Goal: Task Accomplishment & Management: Complete application form

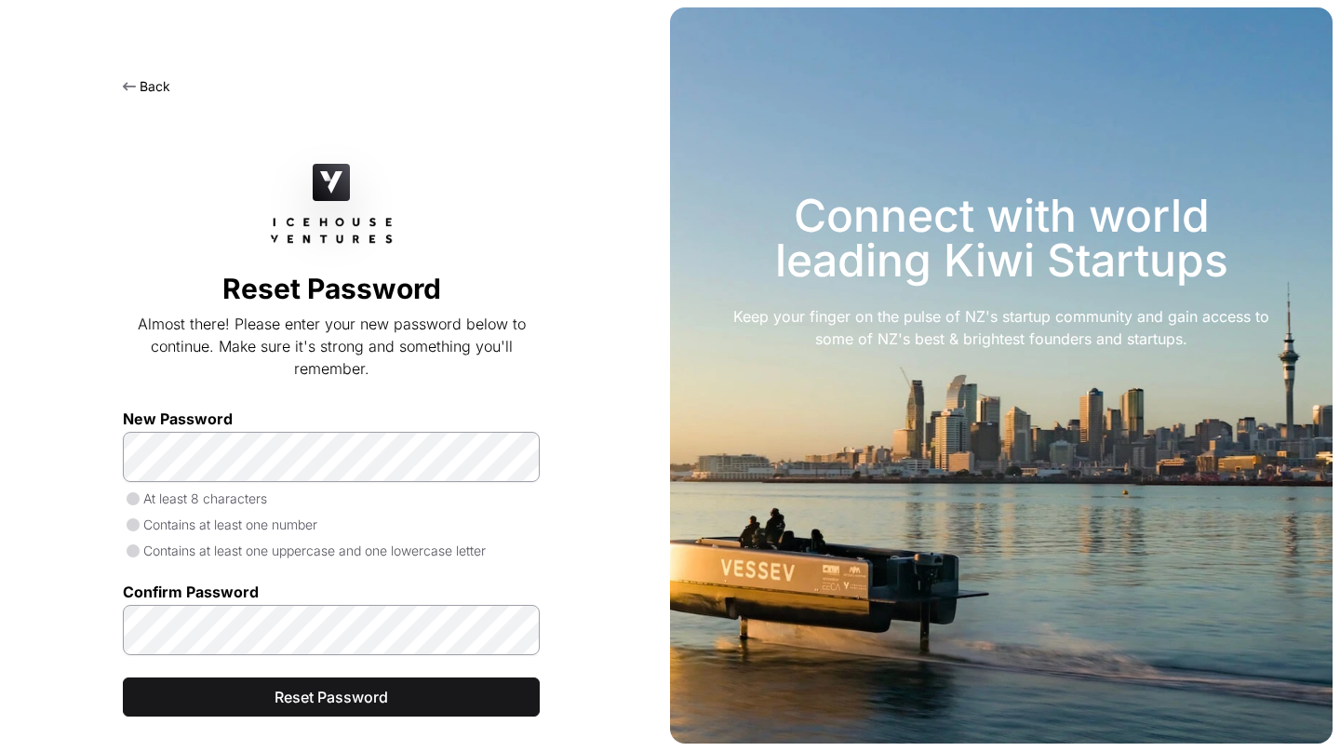
scroll to position [40, 0]
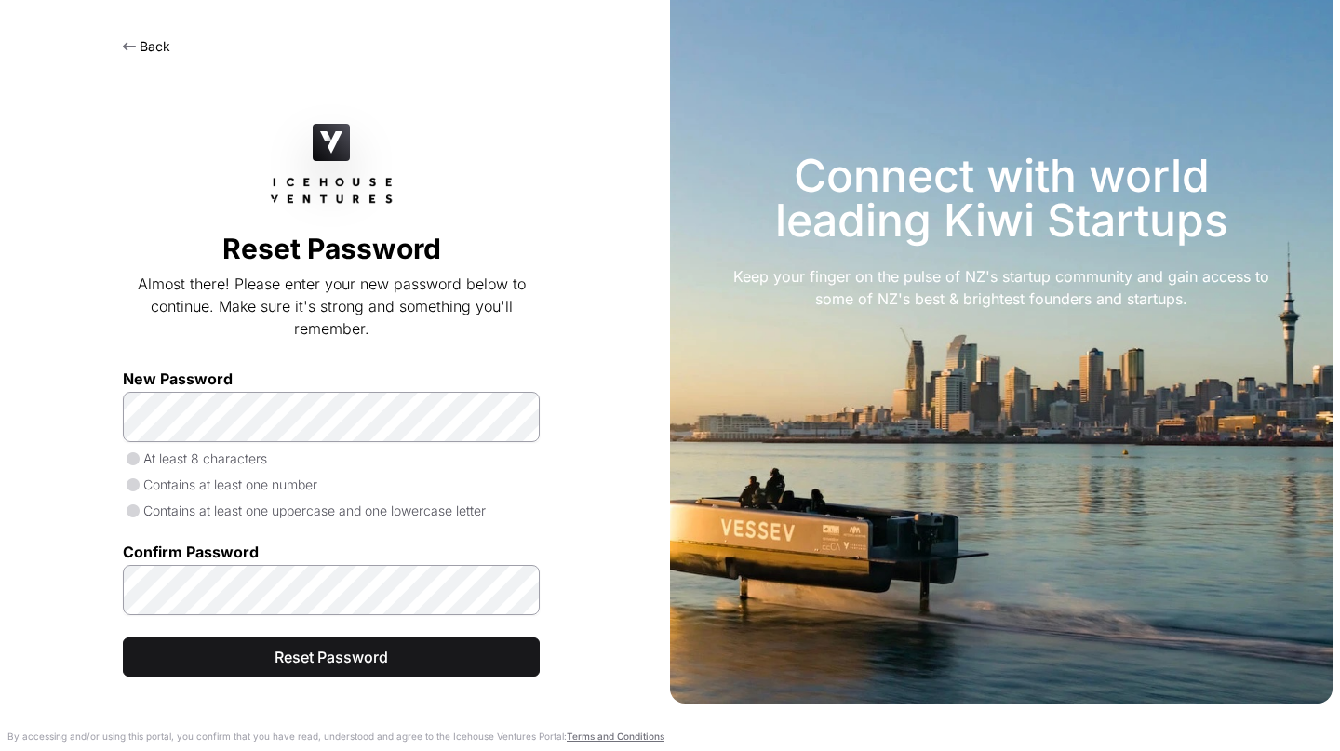
click at [342, 136] on img at bounding box center [331, 142] width 37 height 37
click at [154, 36] on div "Back" at bounding box center [146, 45] width 47 height 22
click at [156, 44] on link "Back" at bounding box center [146, 46] width 47 height 16
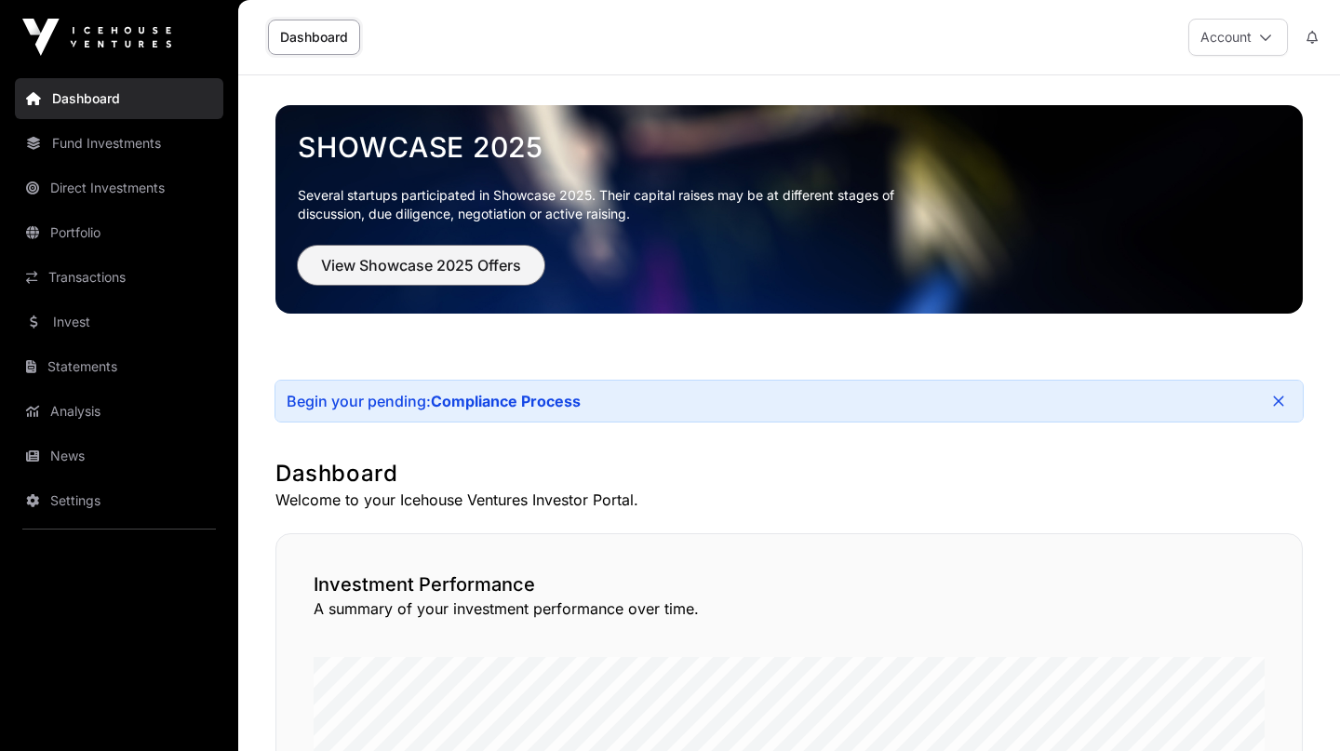
click at [463, 267] on span "View Showcase 2025 Offers" at bounding box center [421, 265] width 200 height 22
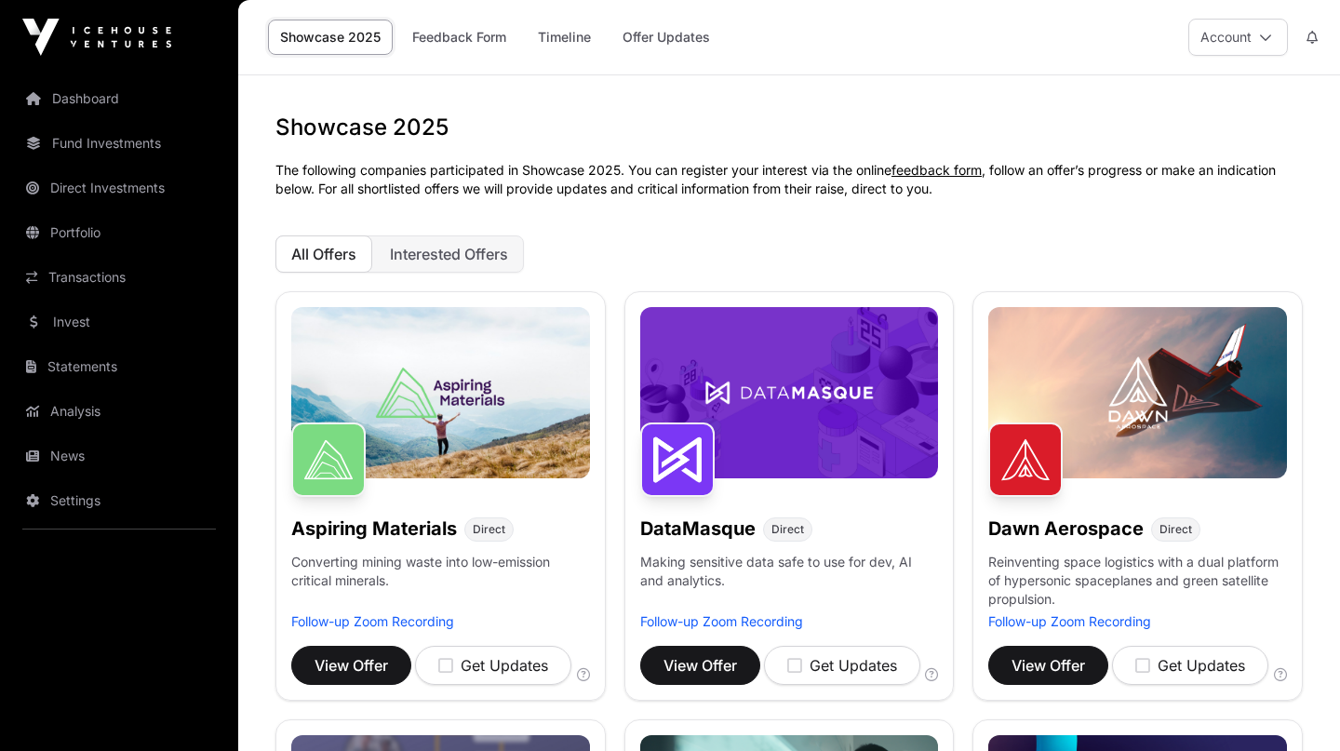
click at [674, 45] on link "Offer Updates" at bounding box center [666, 37] width 112 height 35
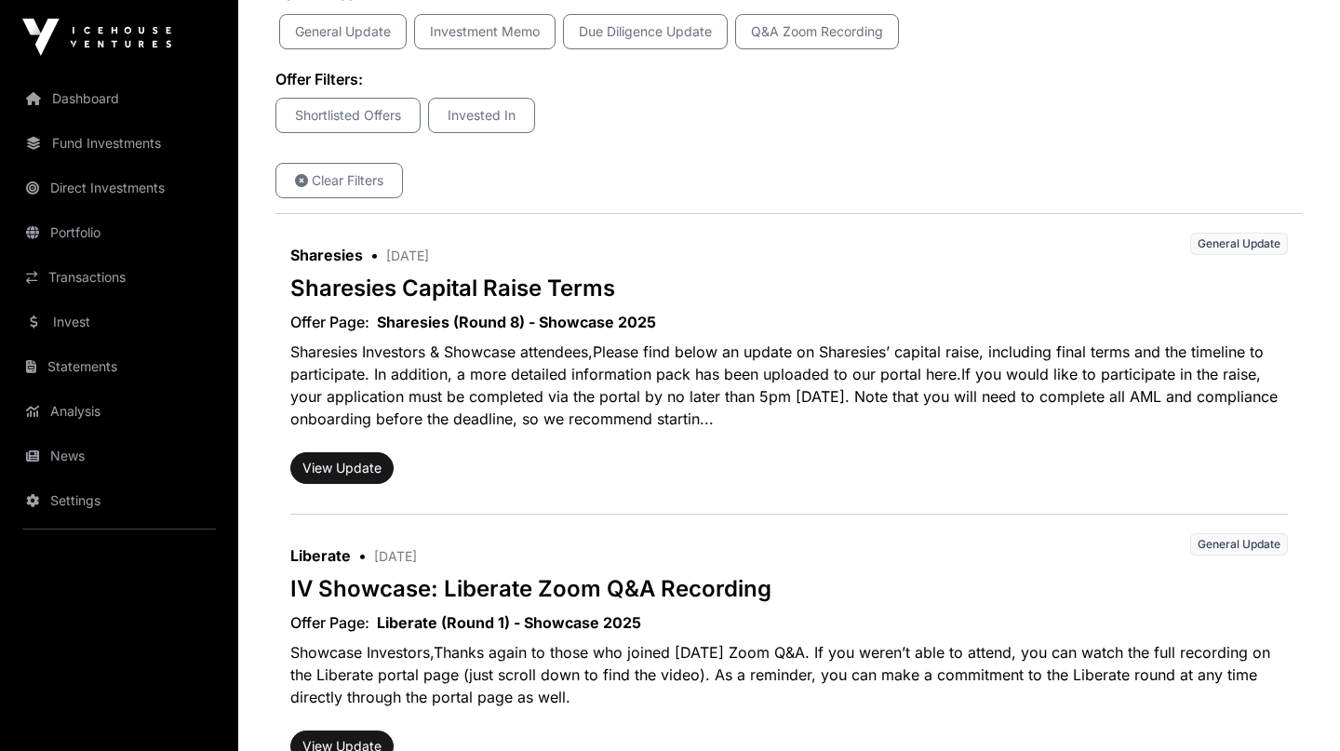
scroll to position [454, 0]
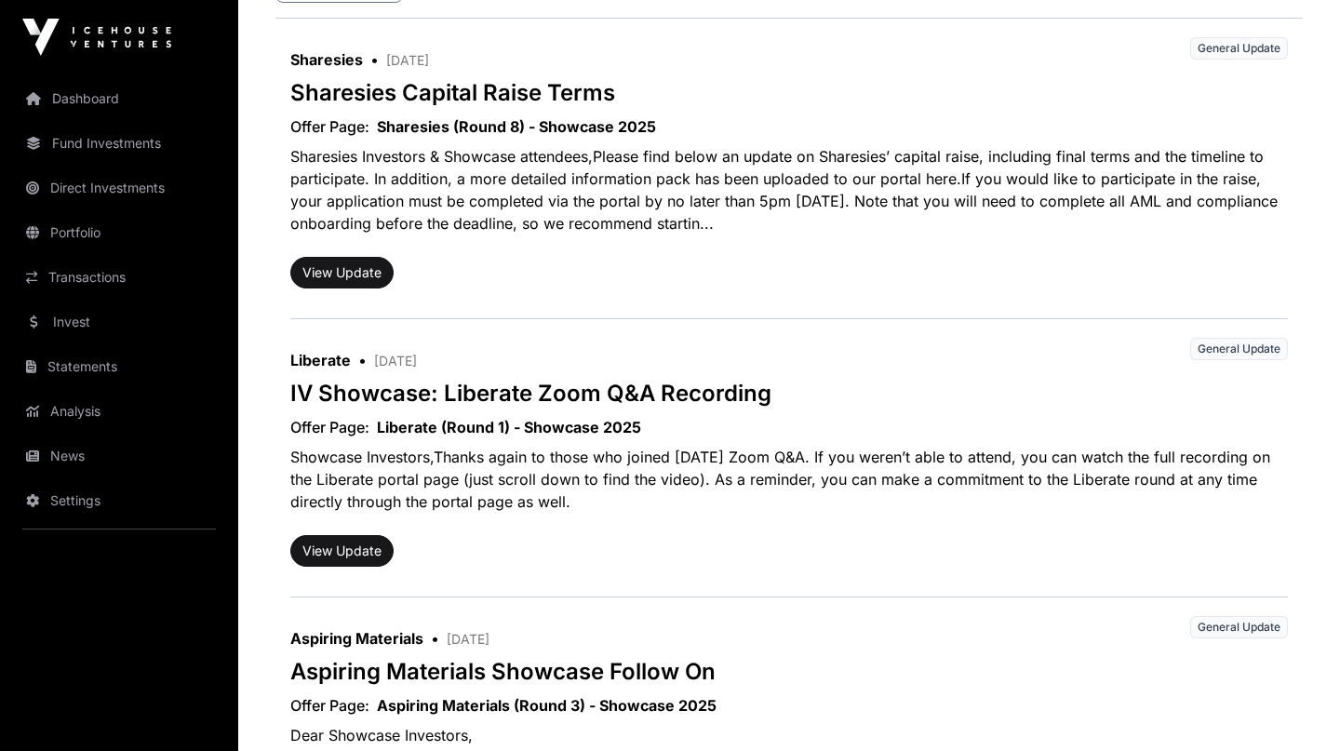
click at [849, 193] on p "Sharesies Investors & Showcase attendees,Please find below an update on Sharesi…" at bounding box center [788, 190] width 997 height 104
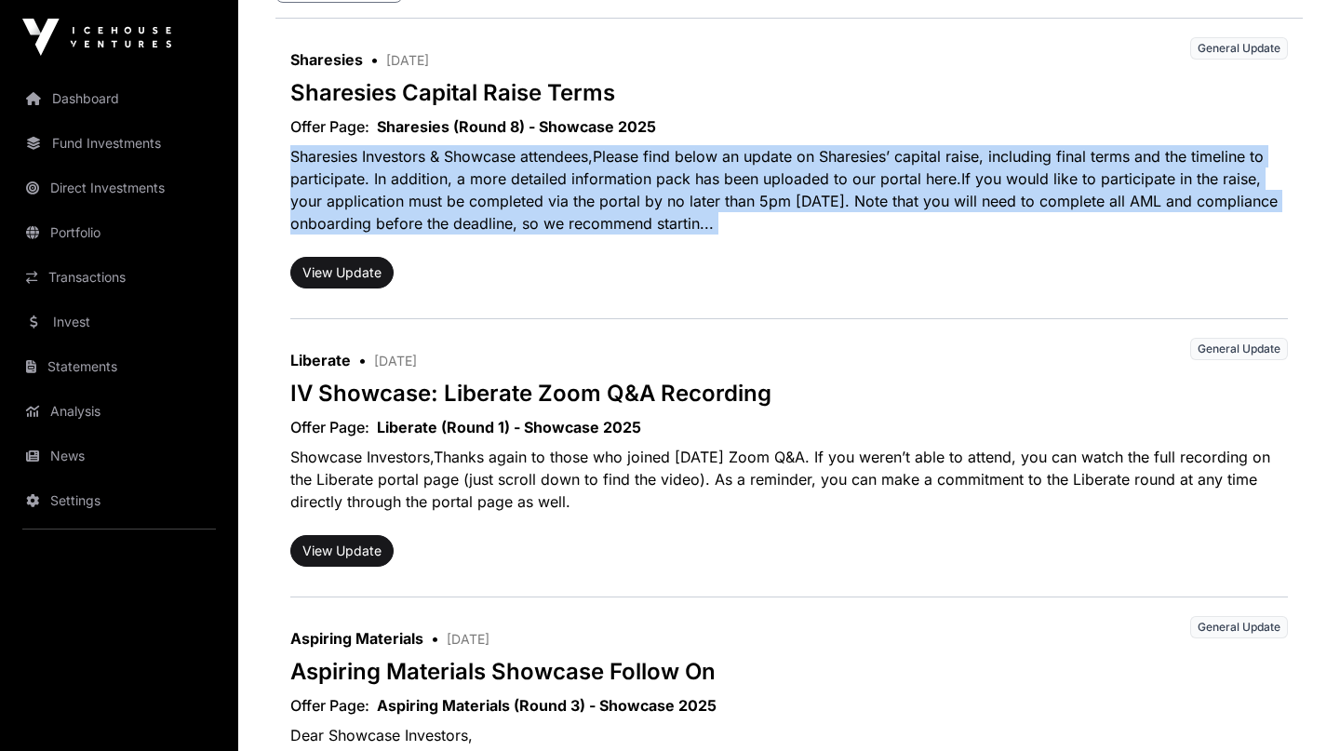
click at [910, 223] on p "Sharesies Investors & Showcase attendees,Please find below an update on Sharesi…" at bounding box center [788, 190] width 997 height 104
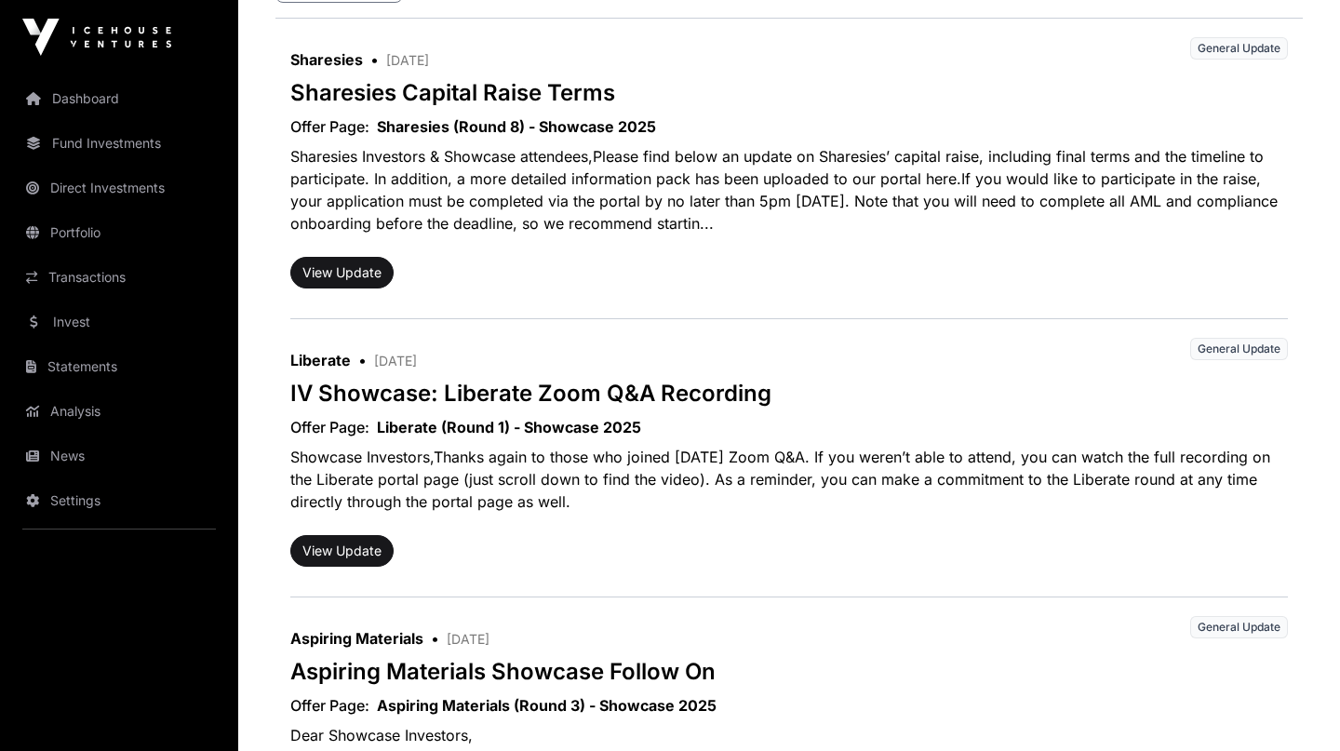
click at [754, 197] on p "Sharesies Investors & Showcase attendees,Please find below an update on Sharesi…" at bounding box center [788, 190] width 997 height 104
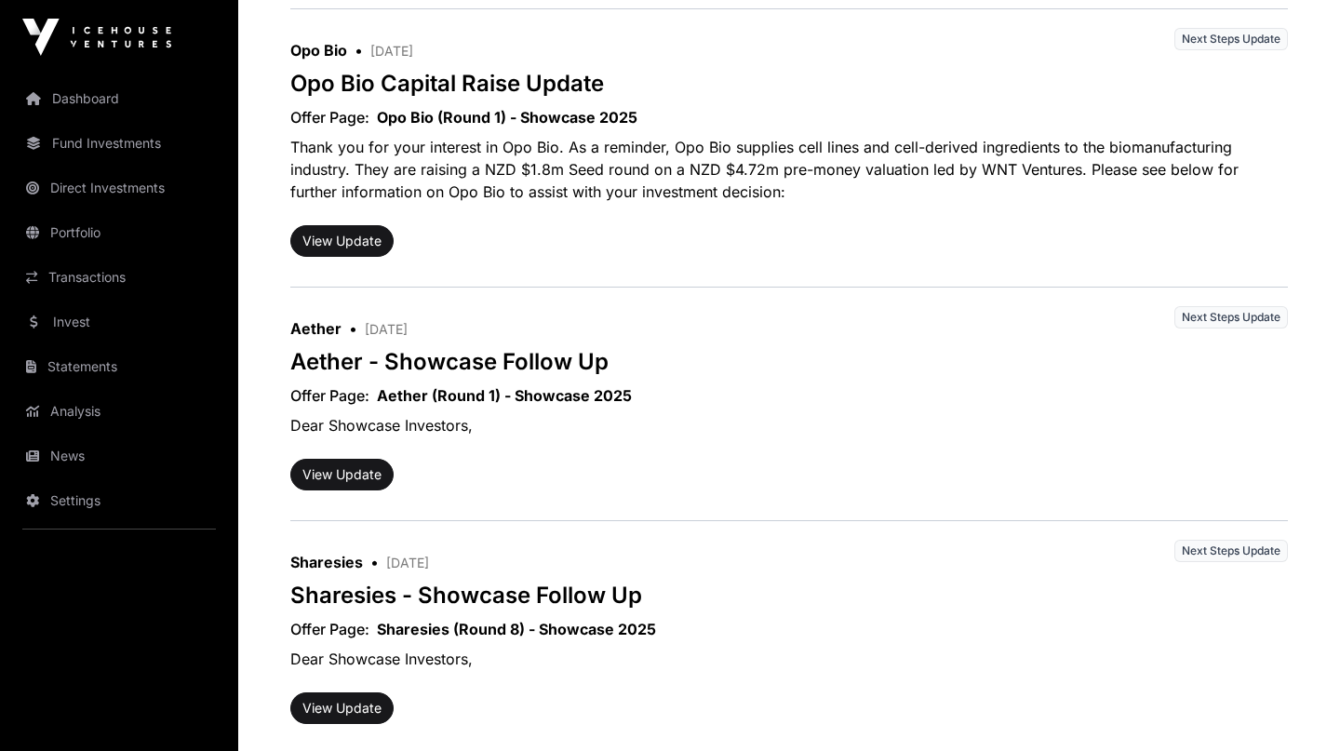
scroll to position [1358, 0]
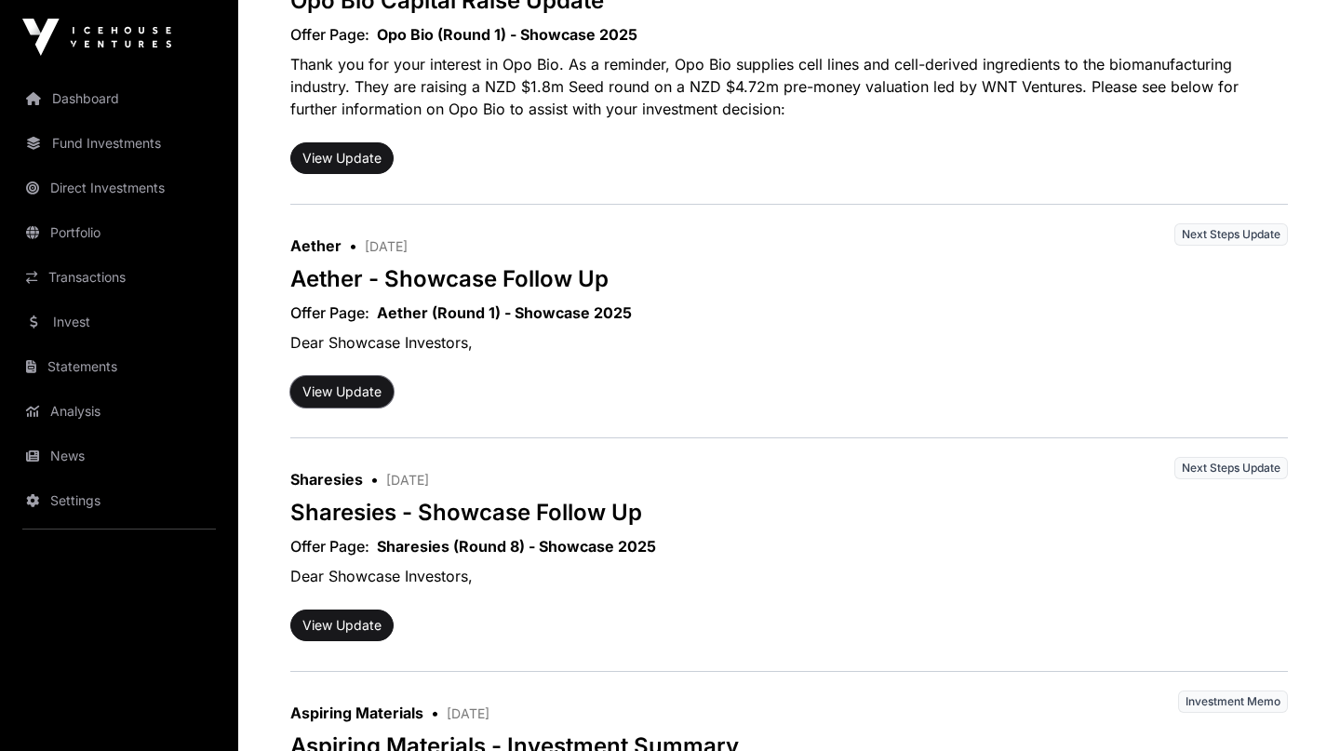
click at [317, 397] on button "View Update" at bounding box center [341, 392] width 103 height 32
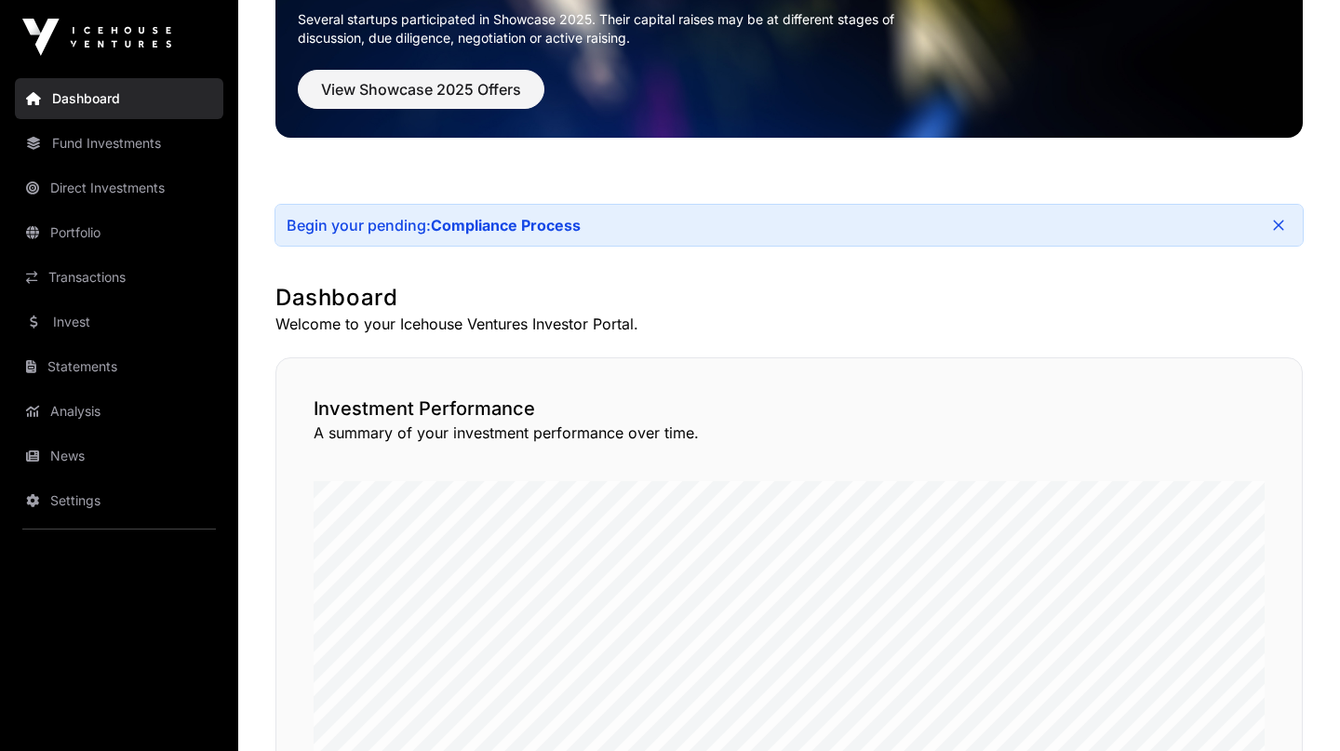
scroll to position [198, 0]
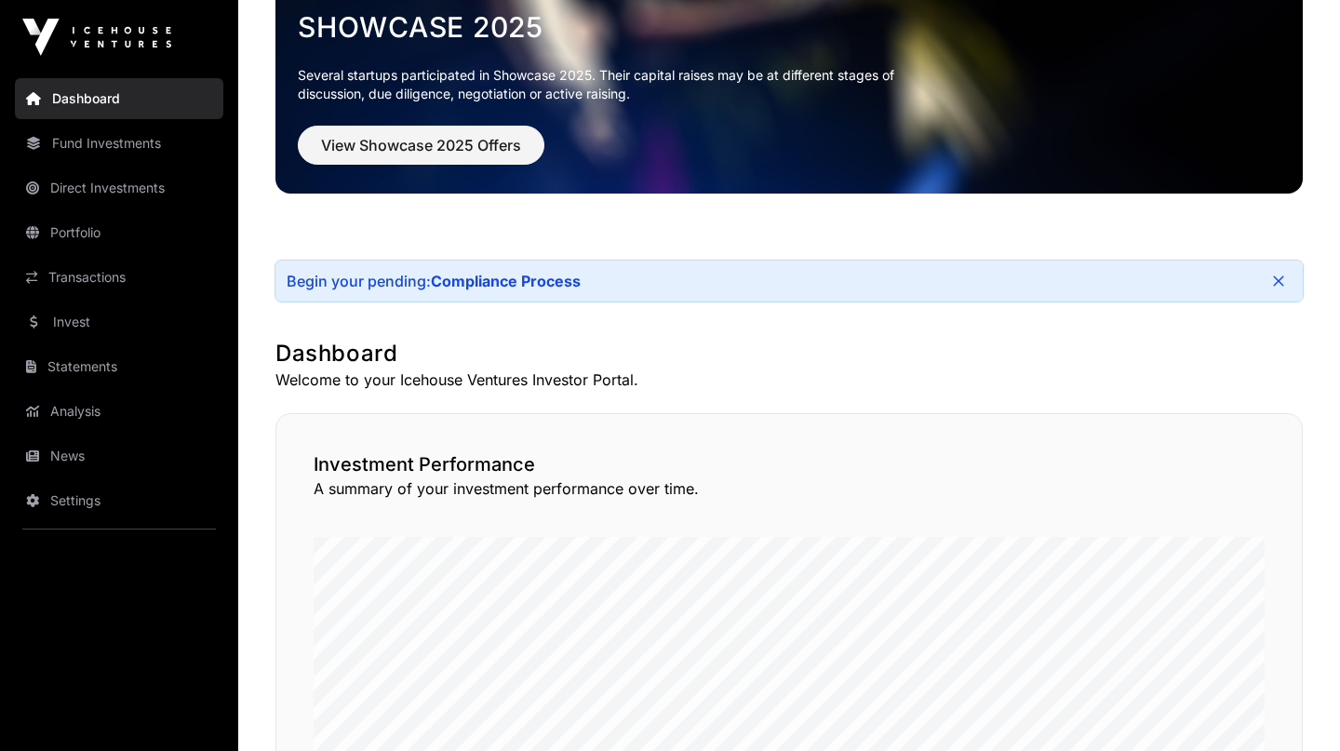
click at [531, 287] on link "Compliance Process" at bounding box center [506, 281] width 150 height 19
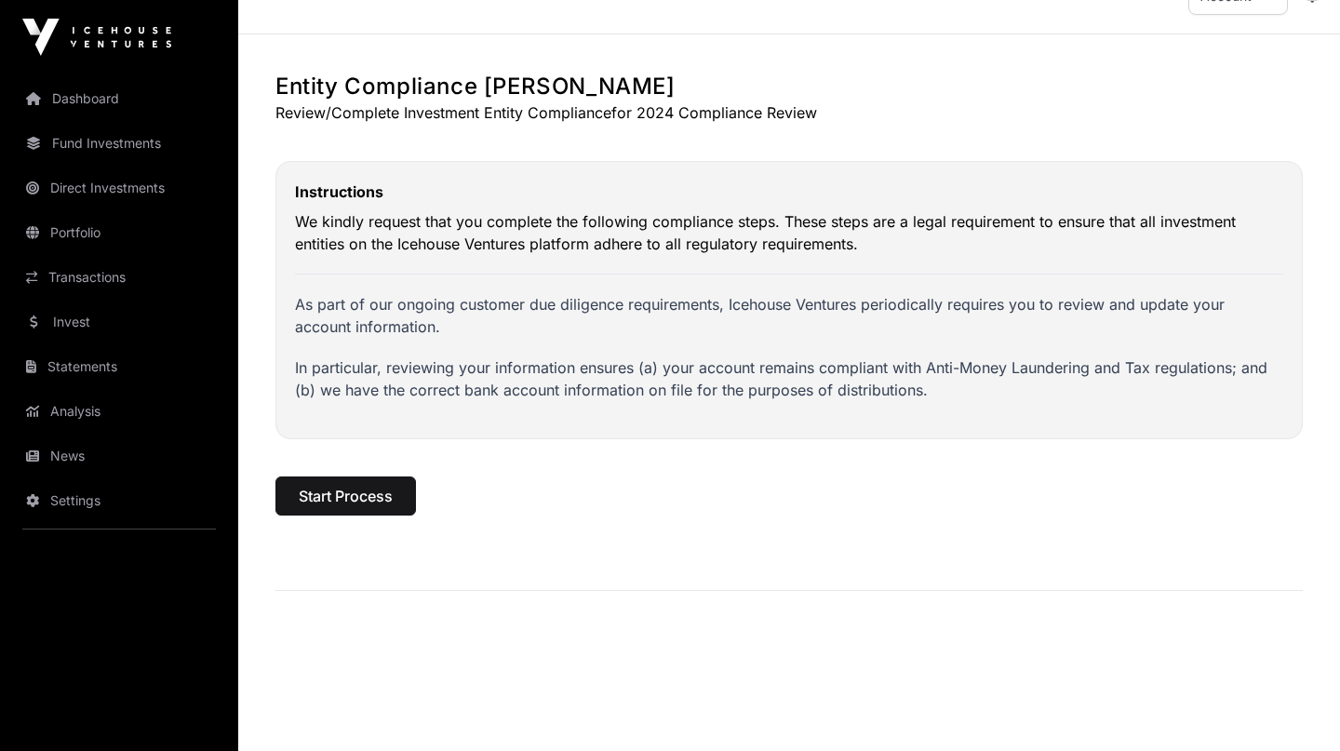
scroll to position [53, 0]
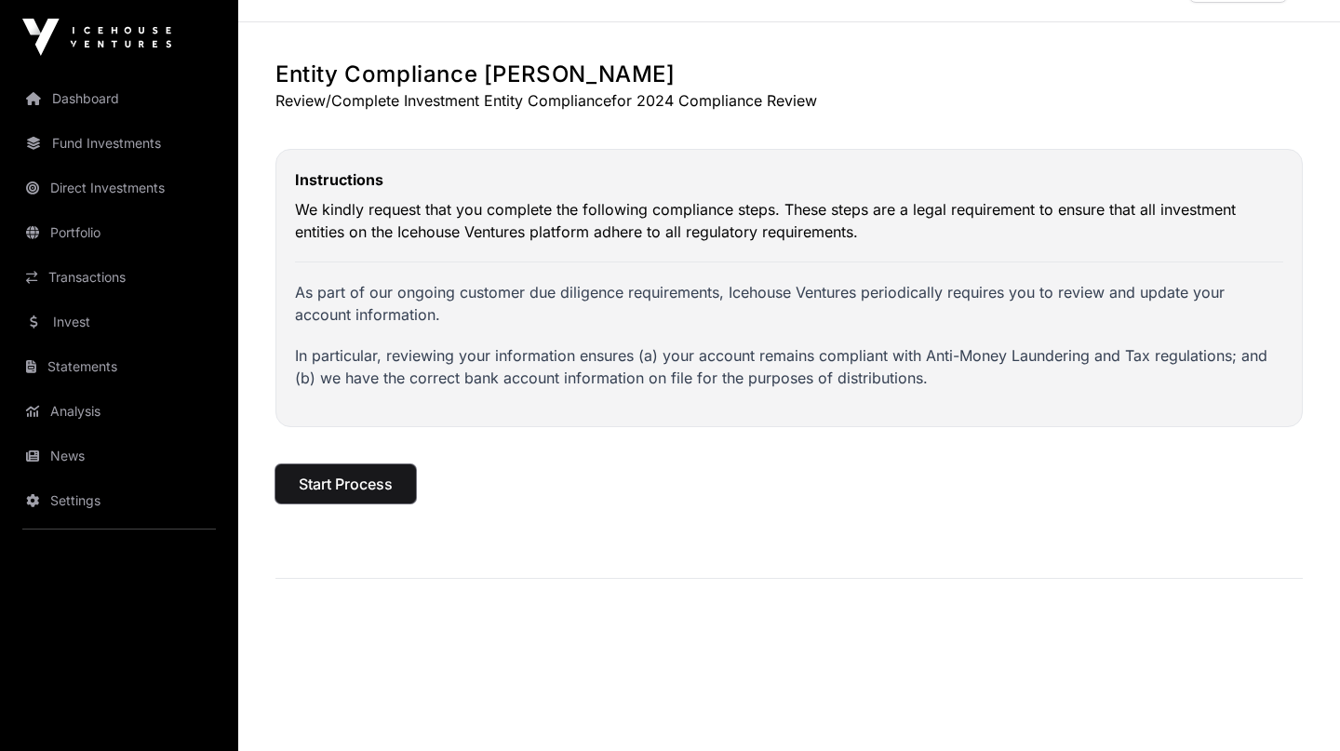
click at [369, 482] on span "Start Process" at bounding box center [346, 484] width 94 height 22
select select
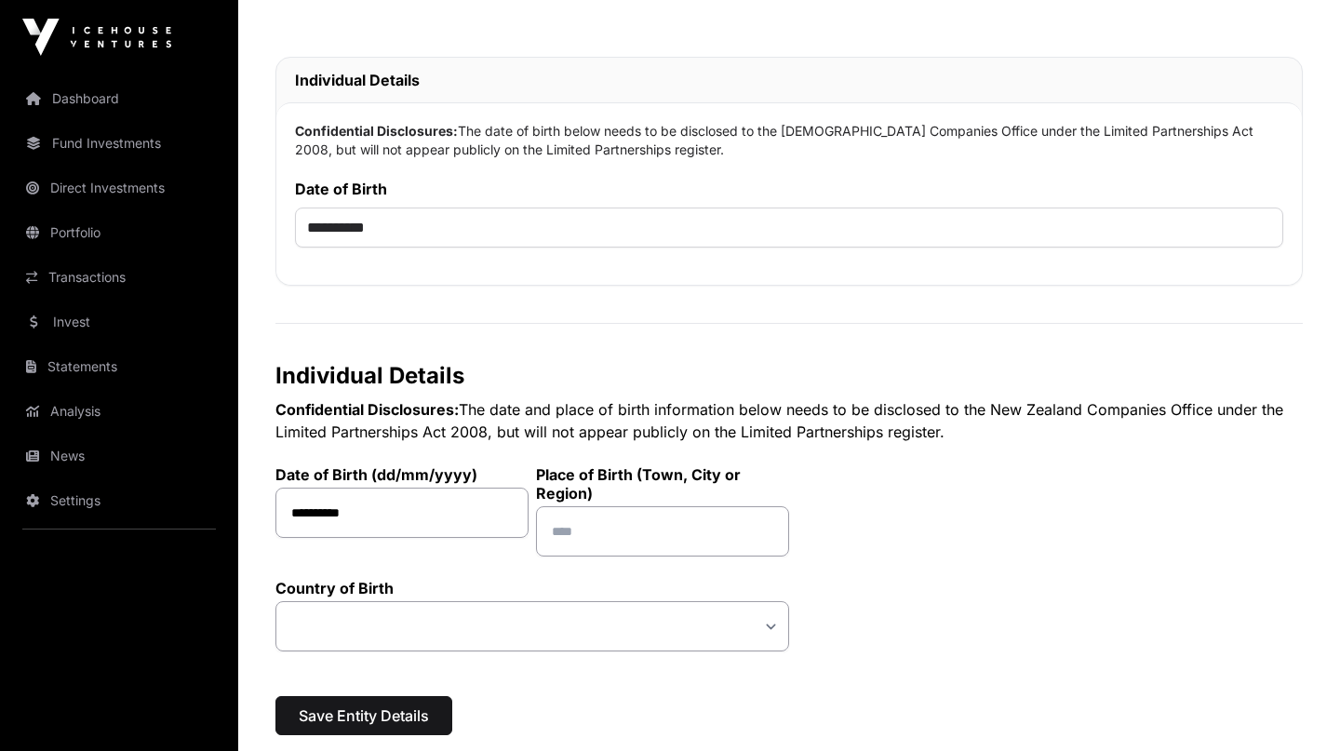
scroll to position [503, 0]
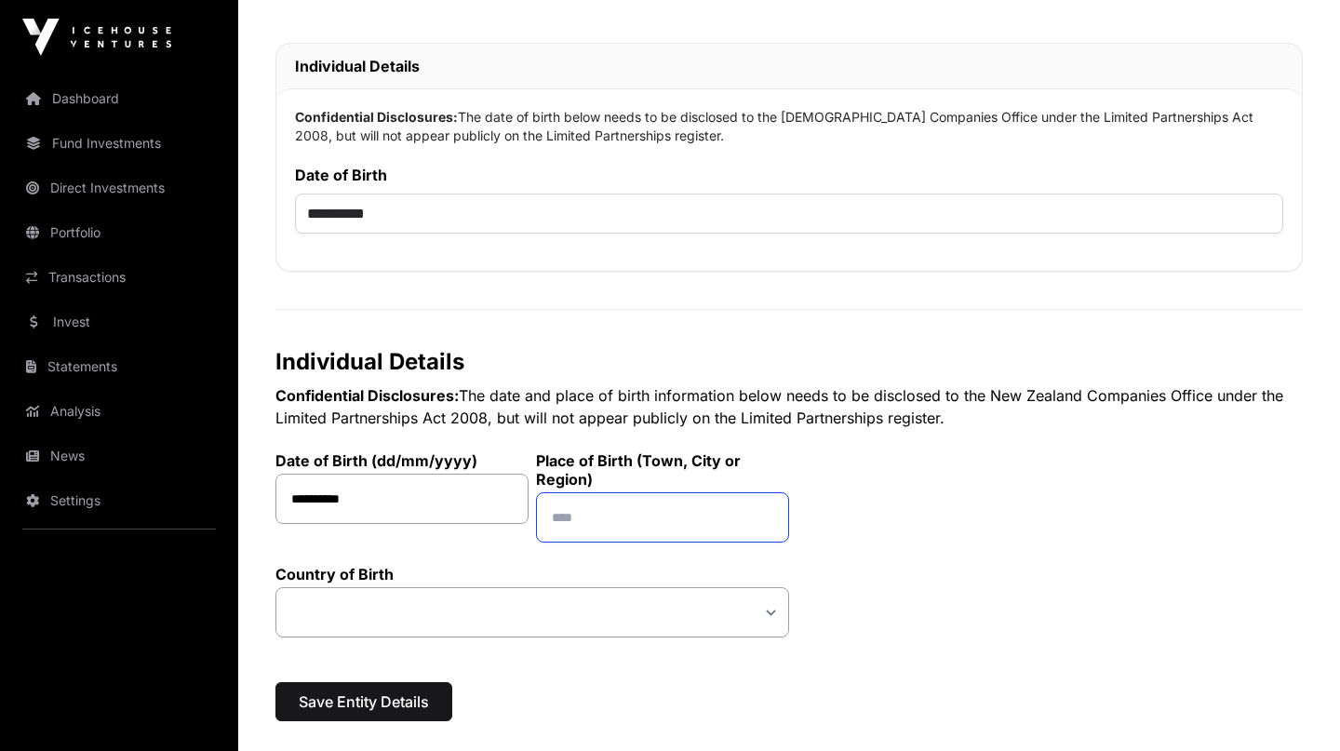
click at [633, 535] on input "text" at bounding box center [662, 517] width 253 height 50
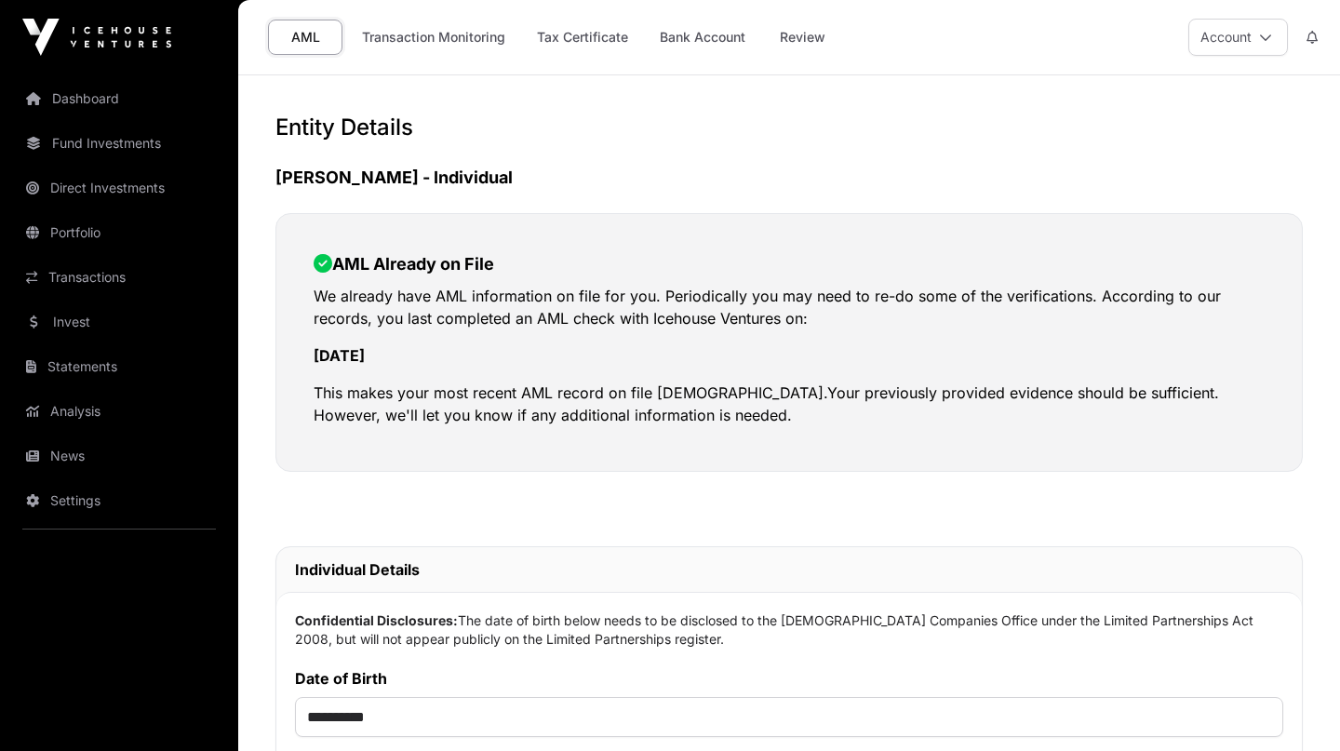
click at [708, 34] on link "Bank Account" at bounding box center [702, 37] width 110 height 35
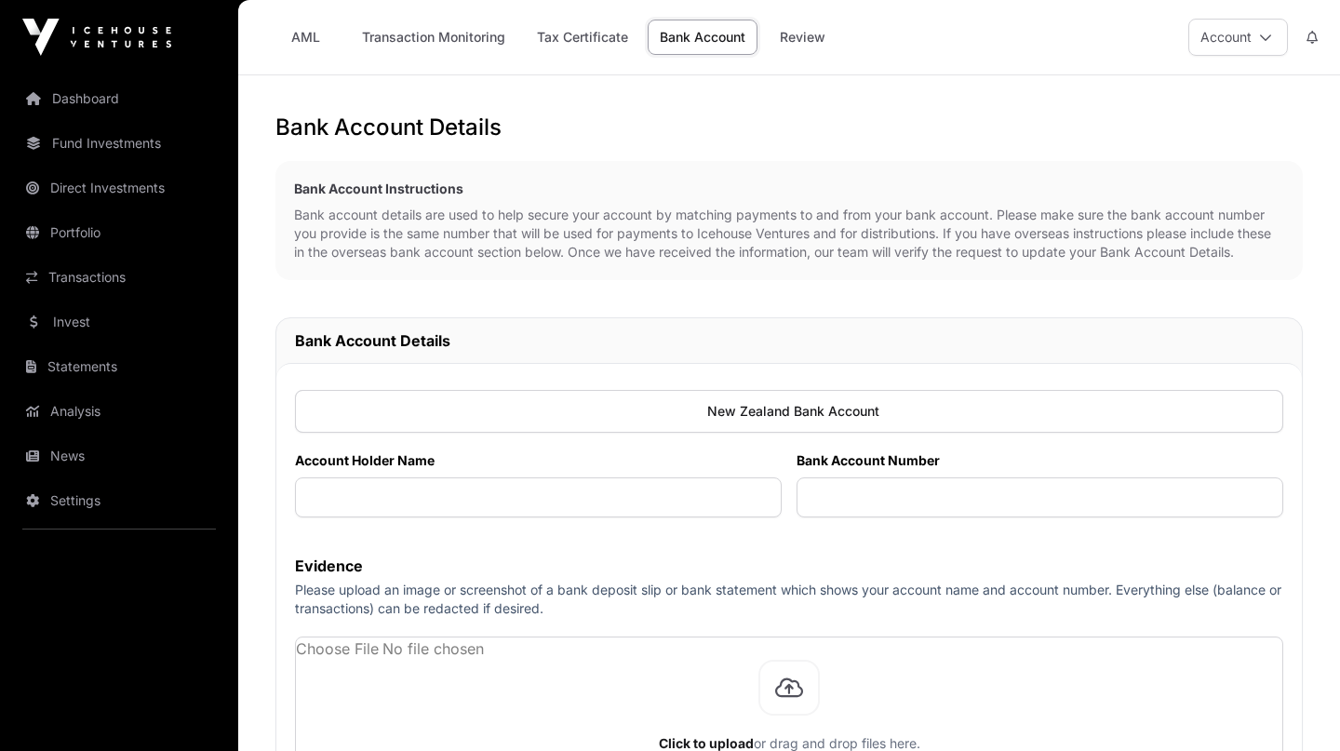
click at [794, 46] on link "Review" at bounding box center [802, 37] width 74 height 35
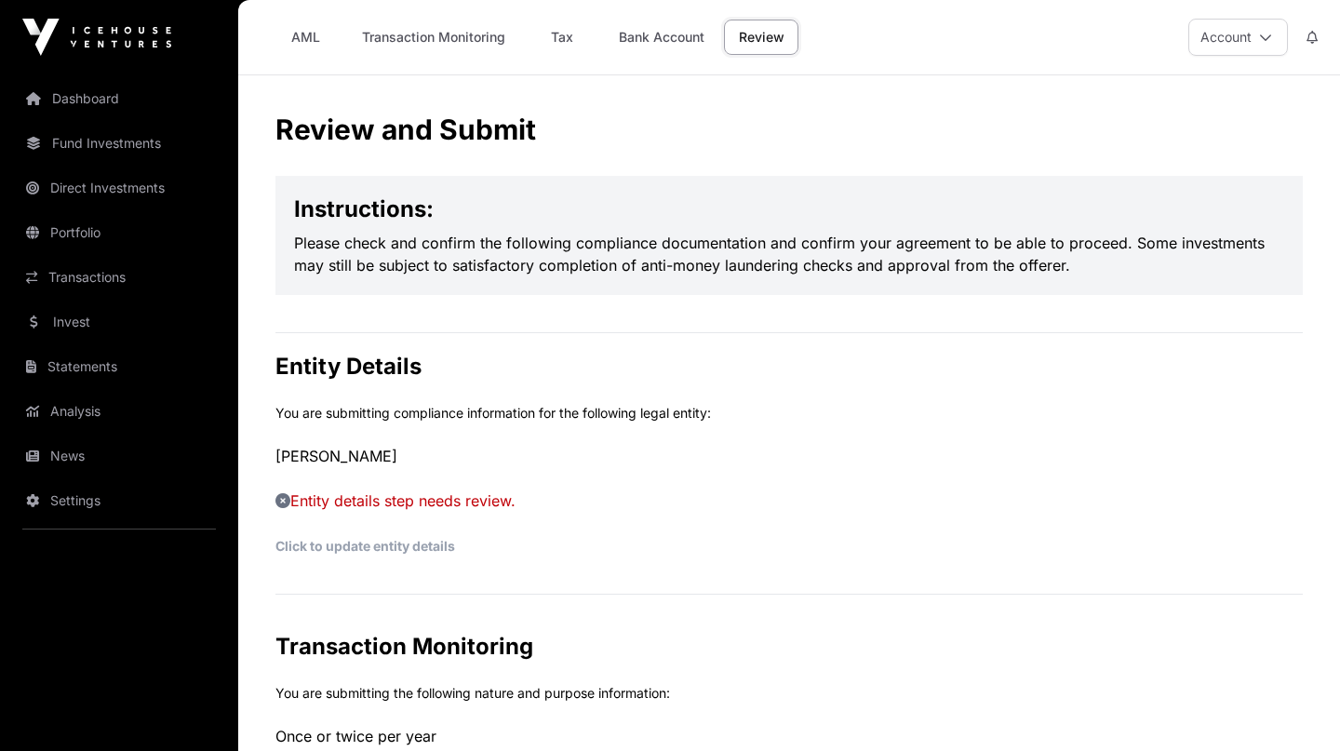
click at [500, 493] on p "Entity details step needs review." at bounding box center [788, 500] width 1027 height 22
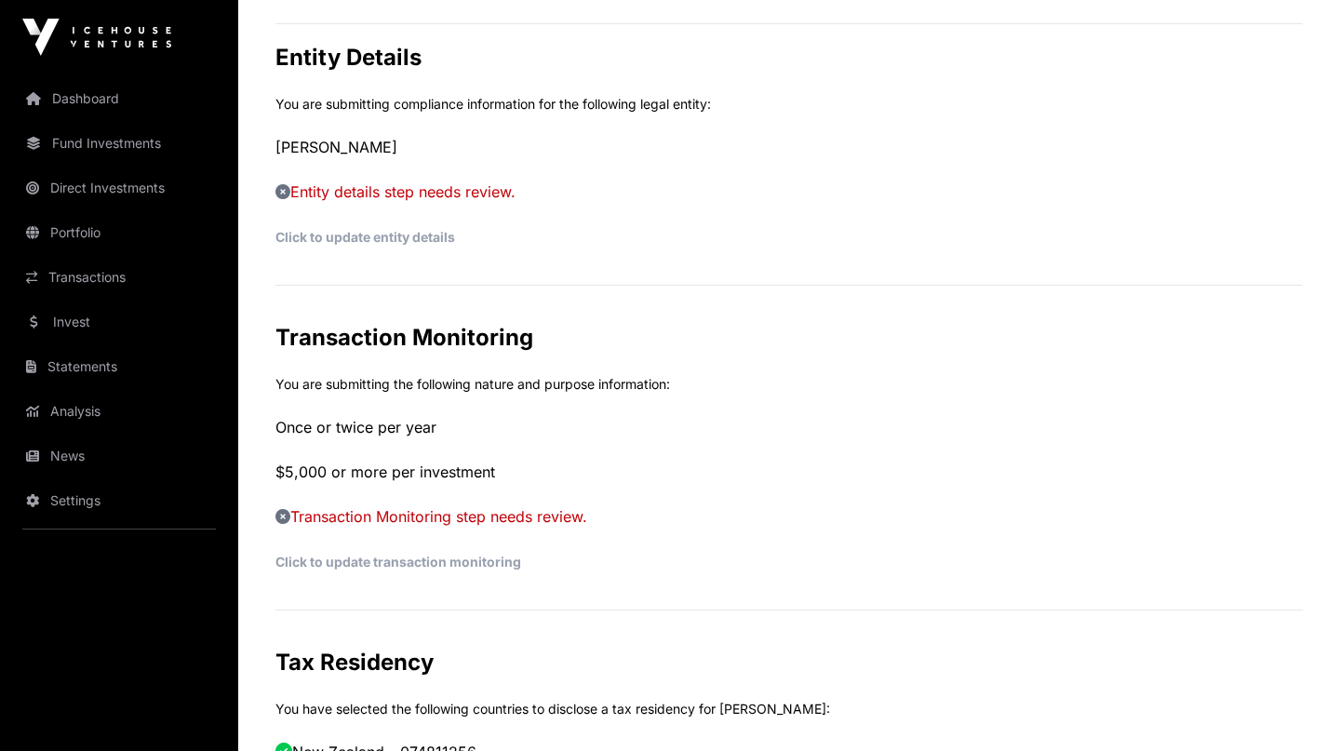
scroll to position [412, 0]
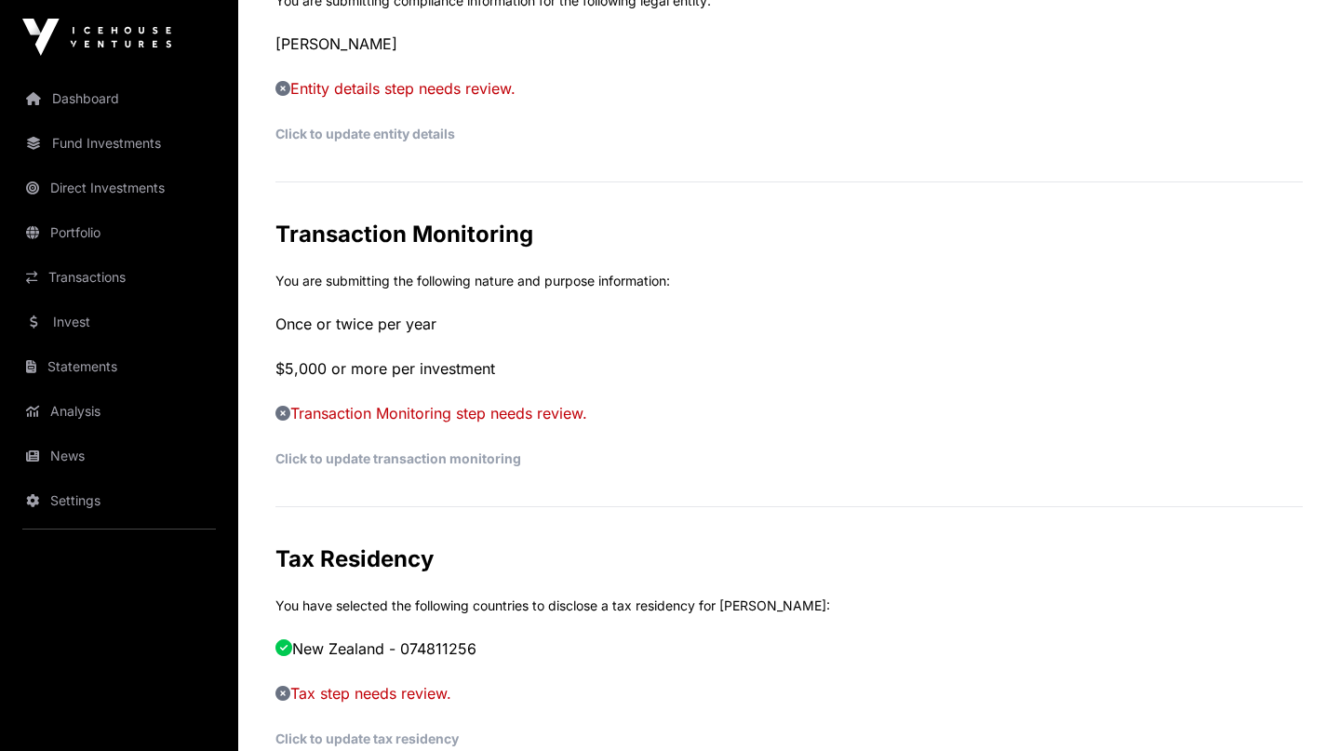
click at [475, 415] on p "Transaction Monitoring step needs review." at bounding box center [788, 413] width 1027 height 22
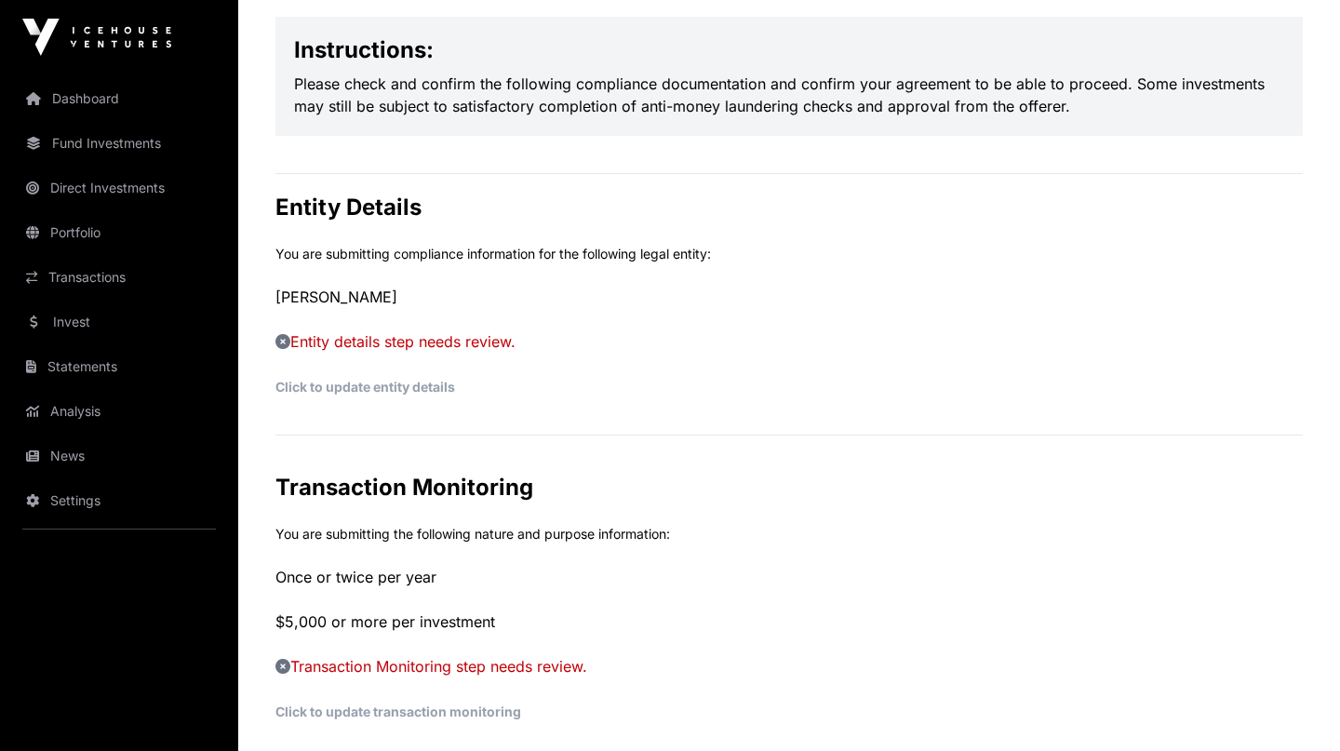
scroll to position [0, 0]
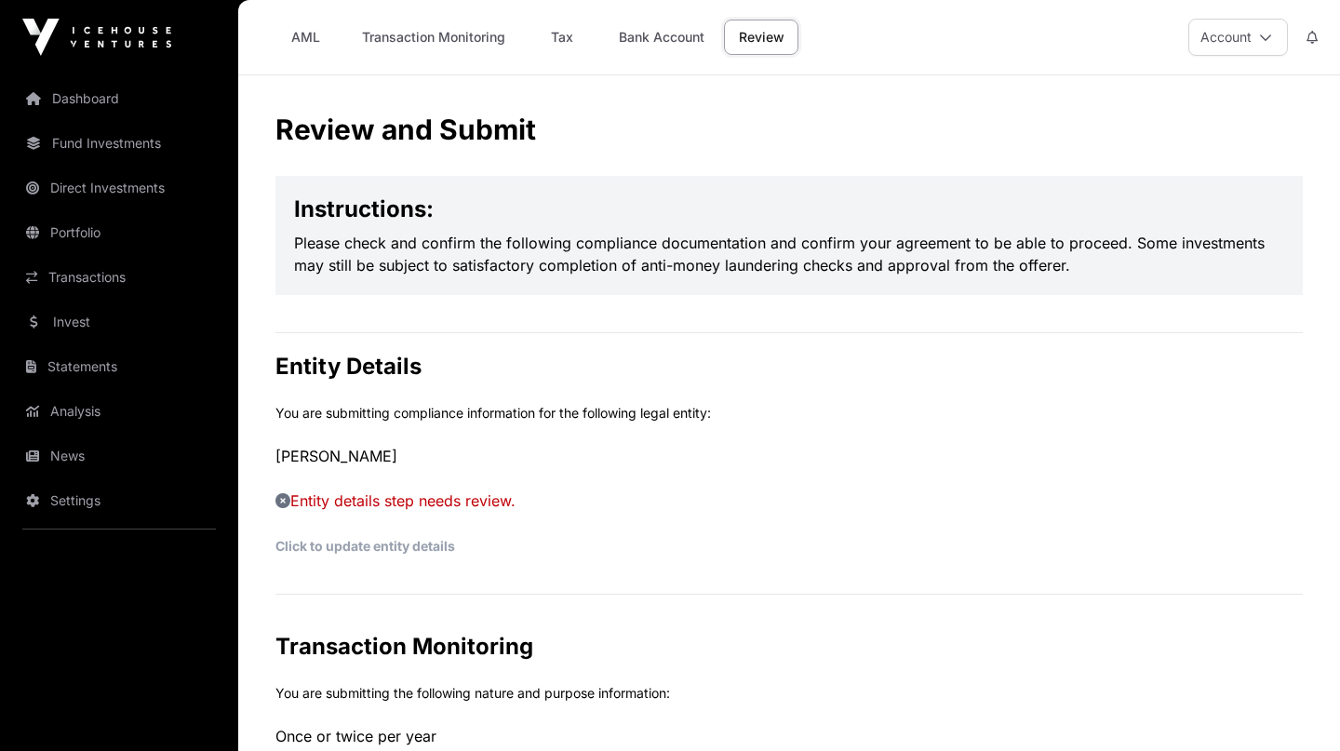
click at [1150, 237] on p "Please check and confirm the following compliance documentation and confirm you…" at bounding box center [789, 254] width 990 height 45
click at [1193, 184] on div "Instructions: Please check and confirm the following compliance documentation a…" at bounding box center [788, 235] width 1027 height 119
click at [1247, 47] on button "Account" at bounding box center [1238, 37] width 100 height 37
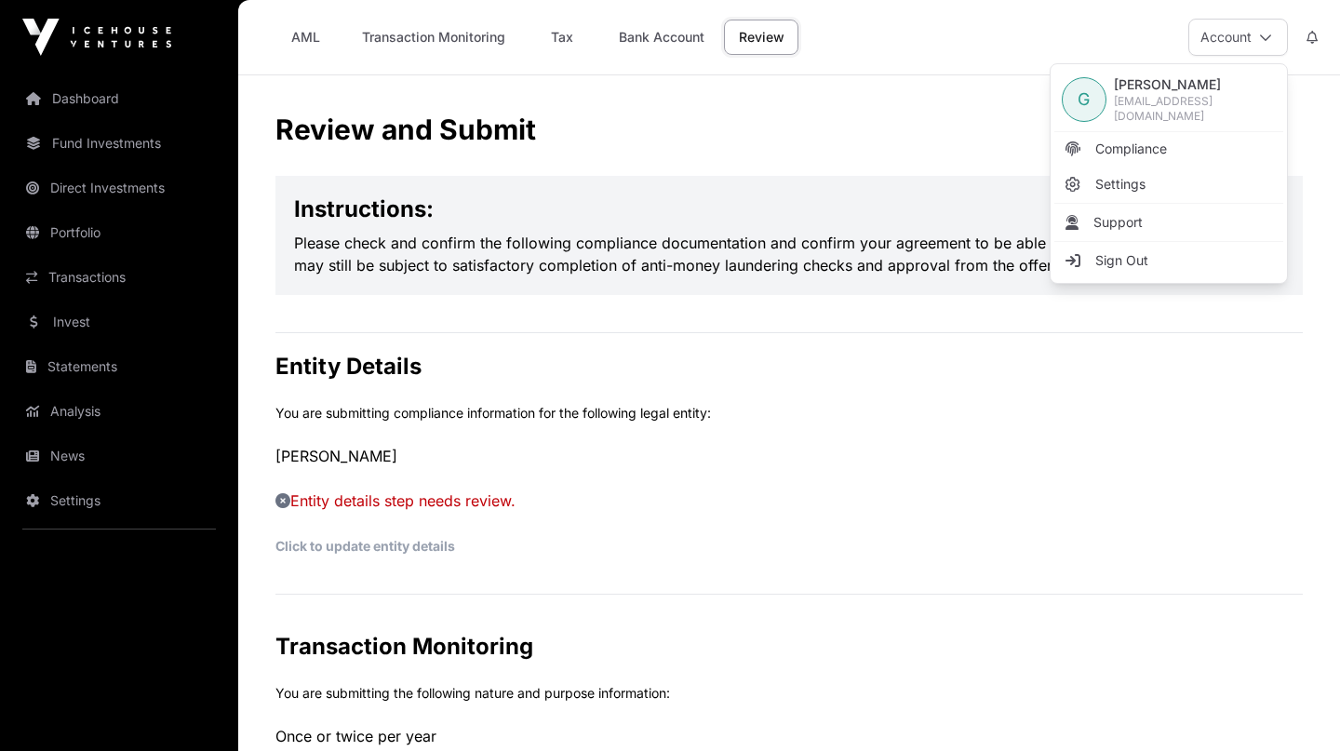
click at [1167, 137] on link "Compliance" at bounding box center [1168, 148] width 229 height 33
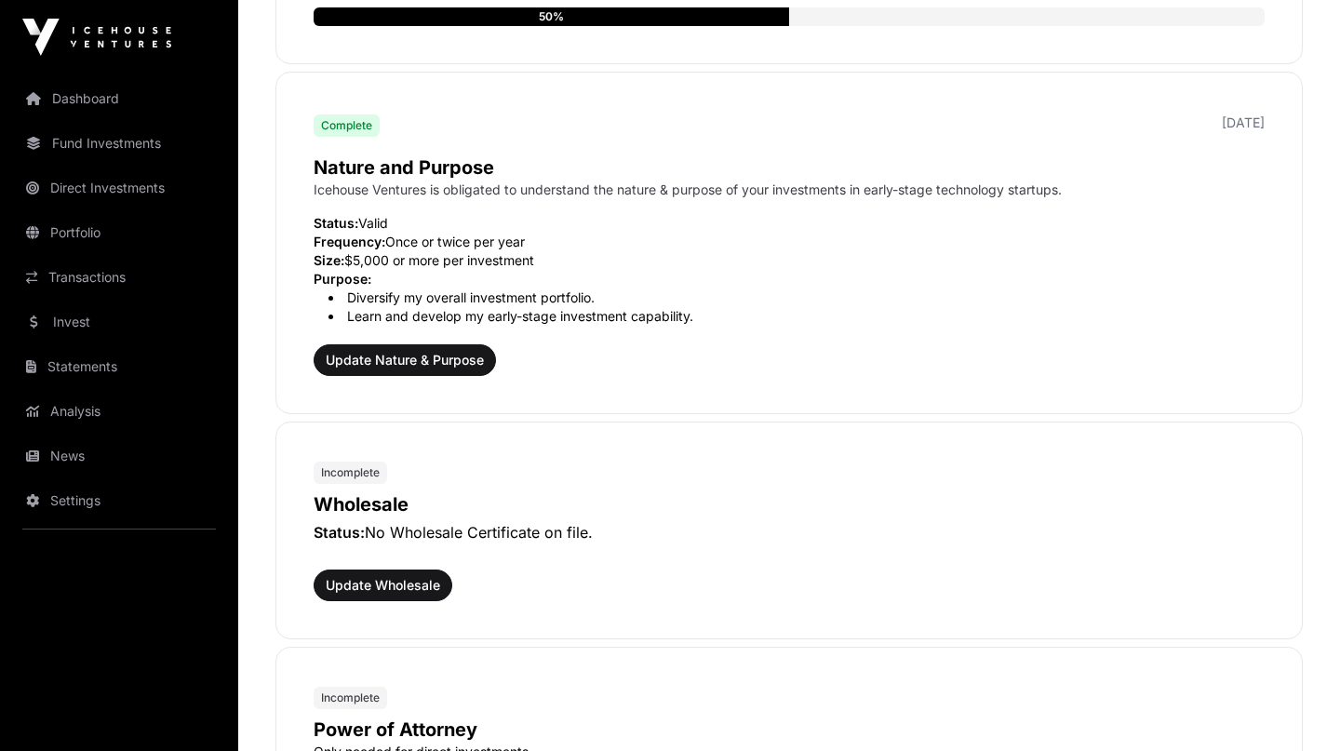
scroll to position [501, 0]
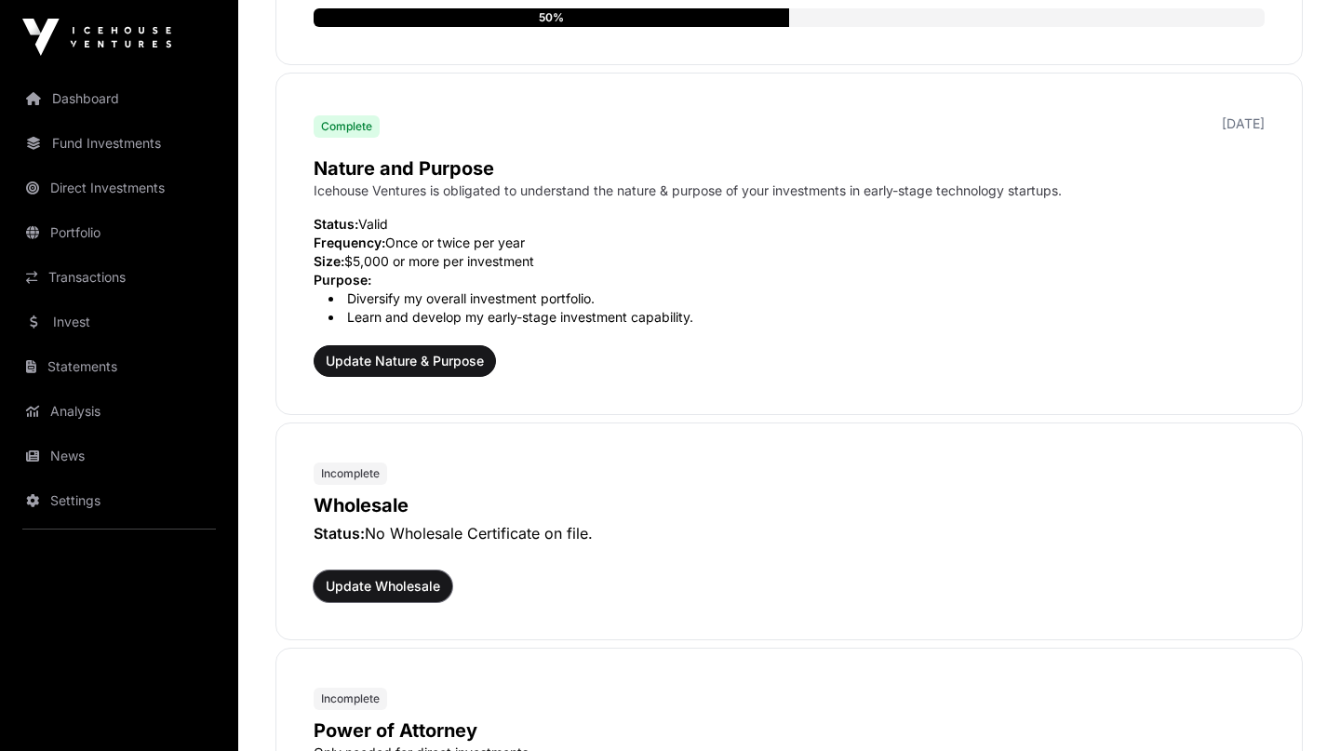
click at [377, 583] on span "Update Wholesale" at bounding box center [383, 586] width 114 height 19
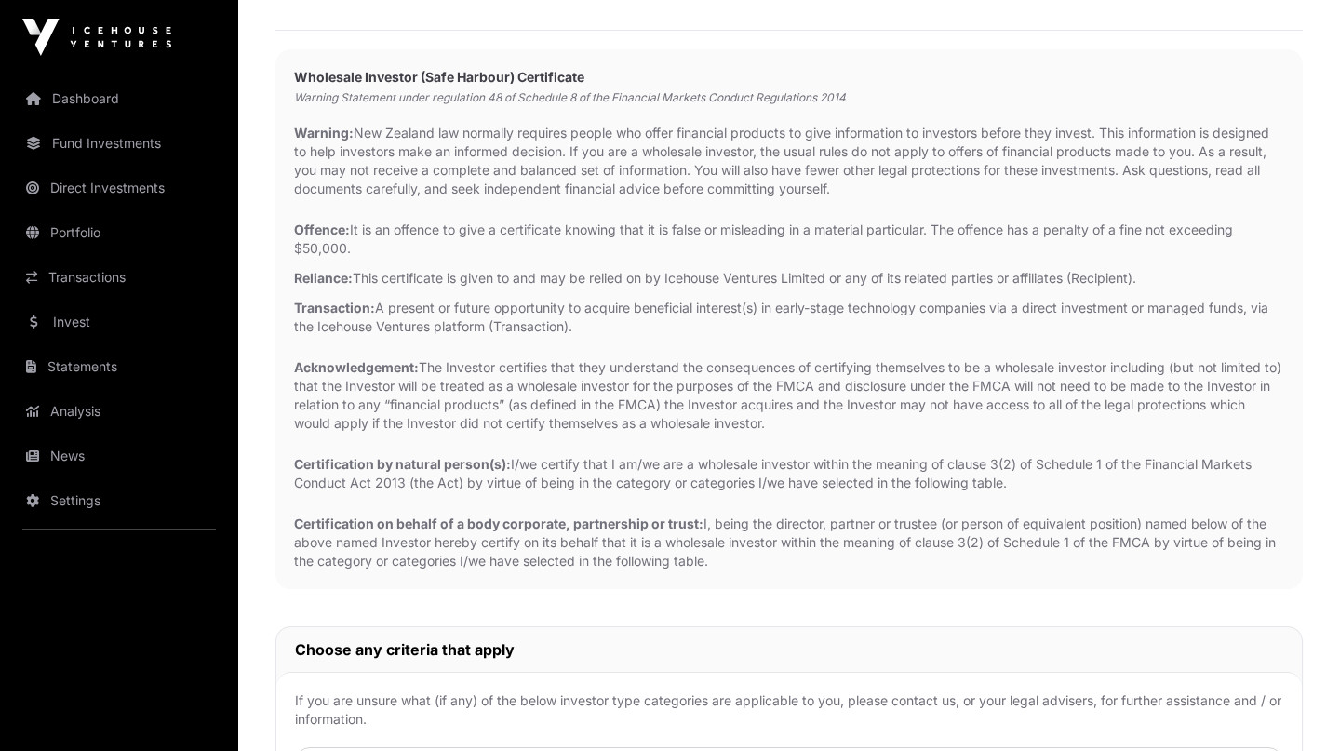
scroll to position [167, 0]
